Goal: Find specific page/section: Find specific page/section

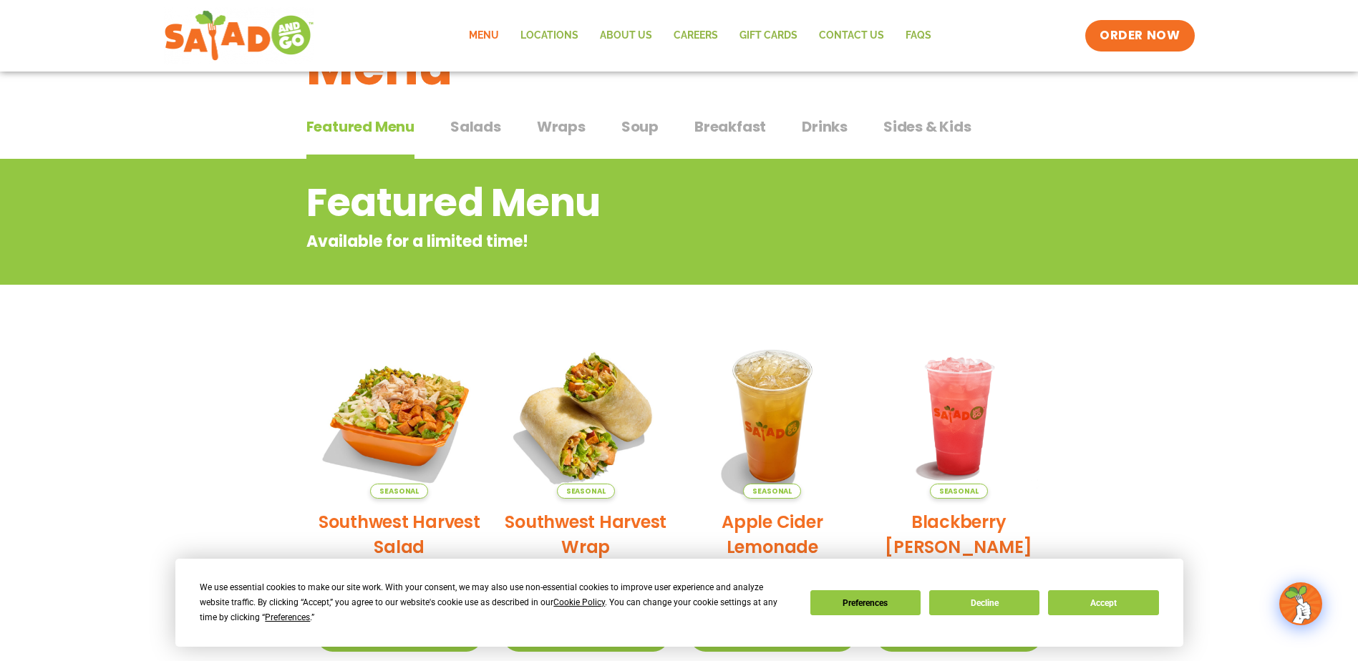
scroll to position [72, 0]
click at [1093, 598] on button "Accept" at bounding box center [1103, 602] width 110 height 25
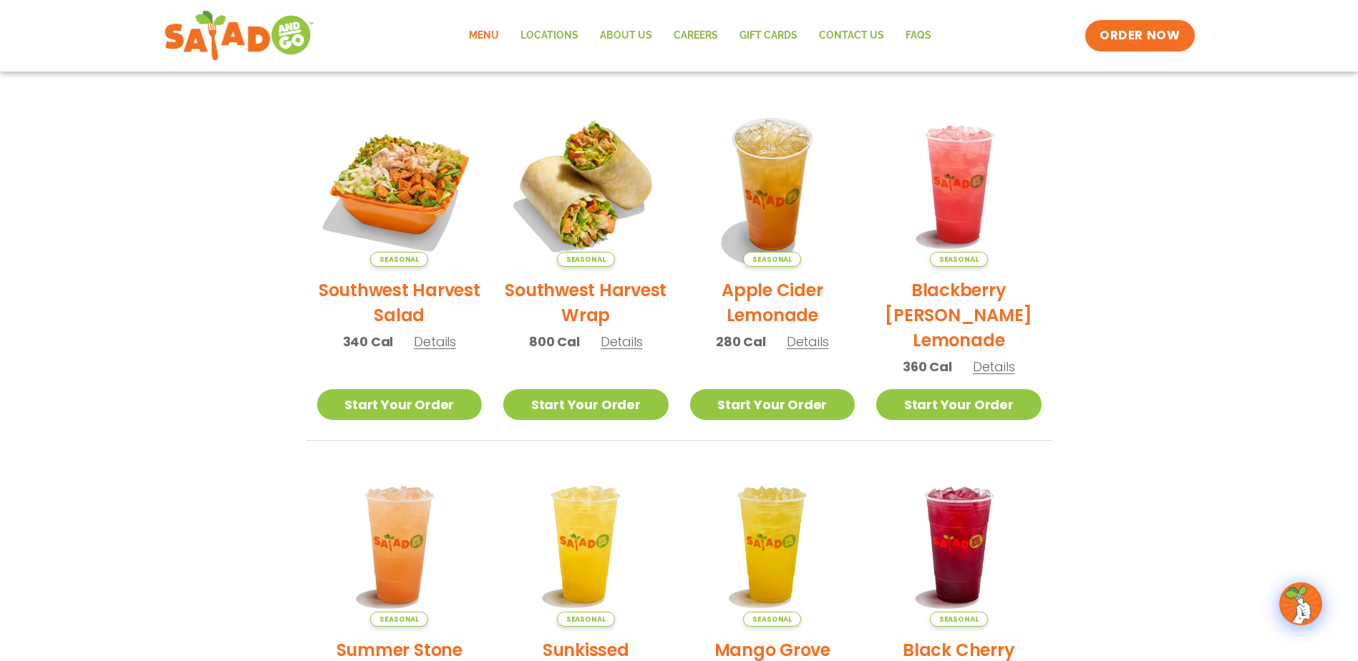
scroll to position [42, 0]
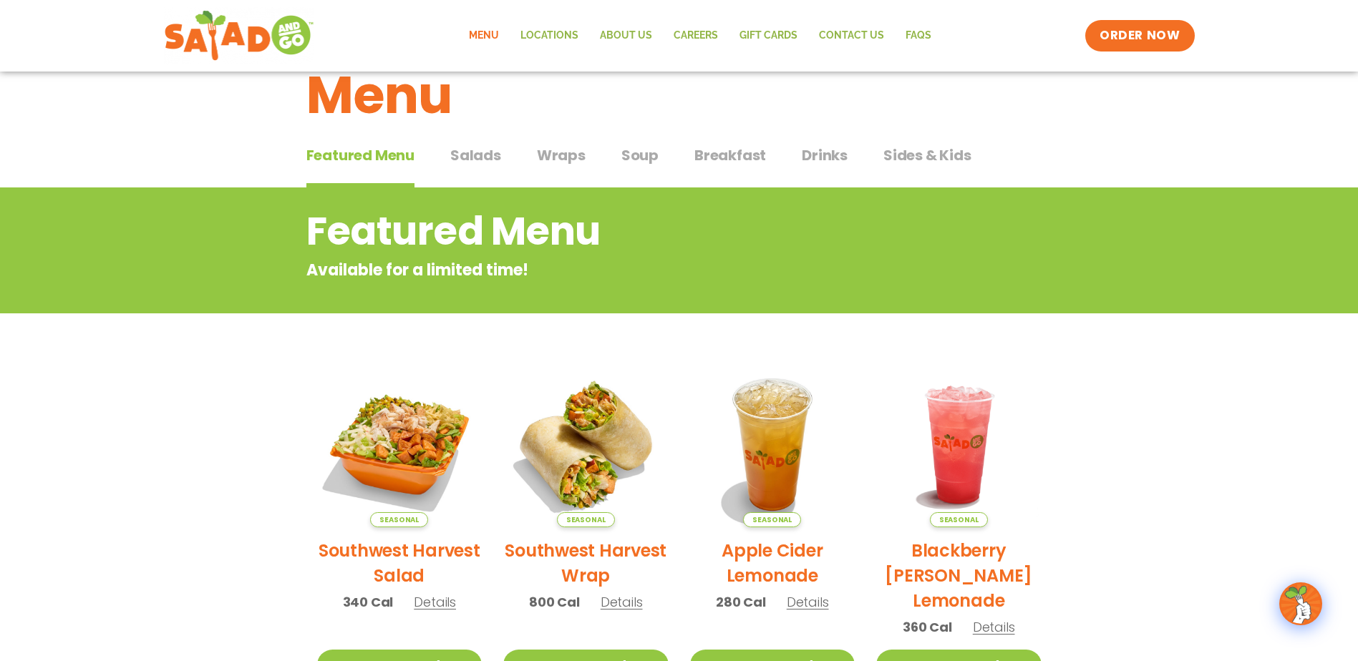
click at [632, 148] on span "Soup" at bounding box center [639, 155] width 37 height 21
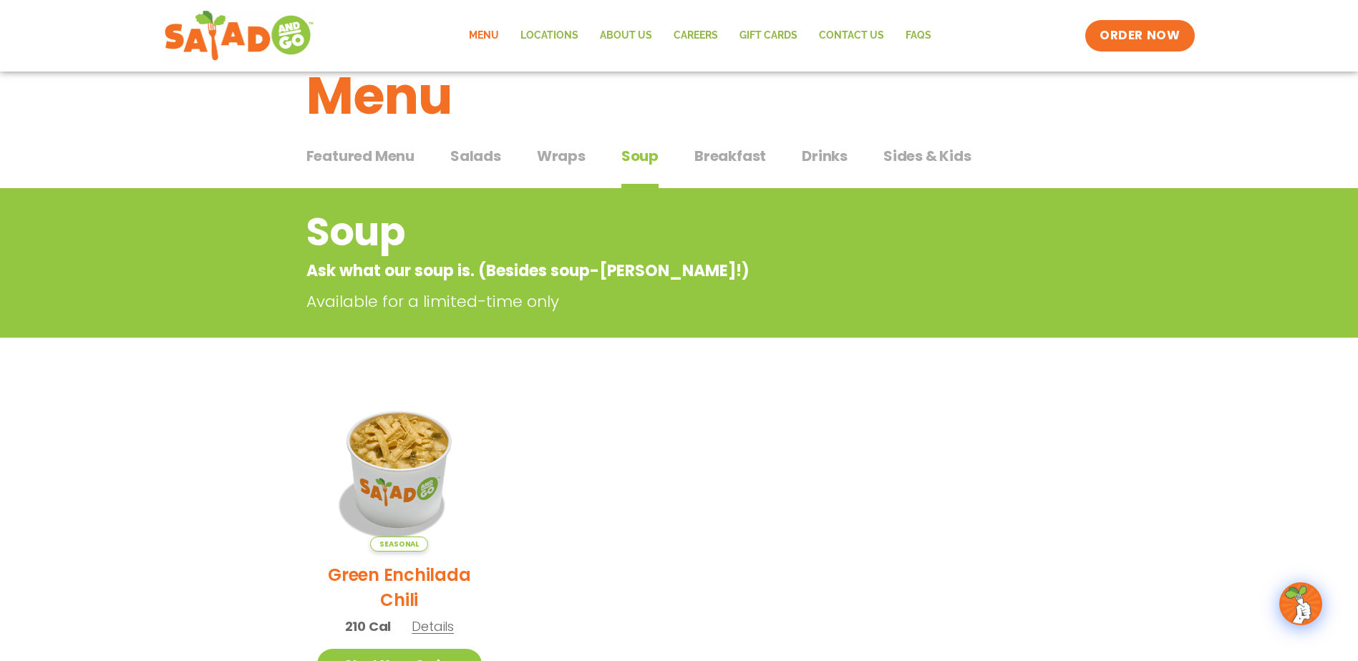
scroll to position [42, 0]
